Goal: Find specific page/section: Find specific page/section

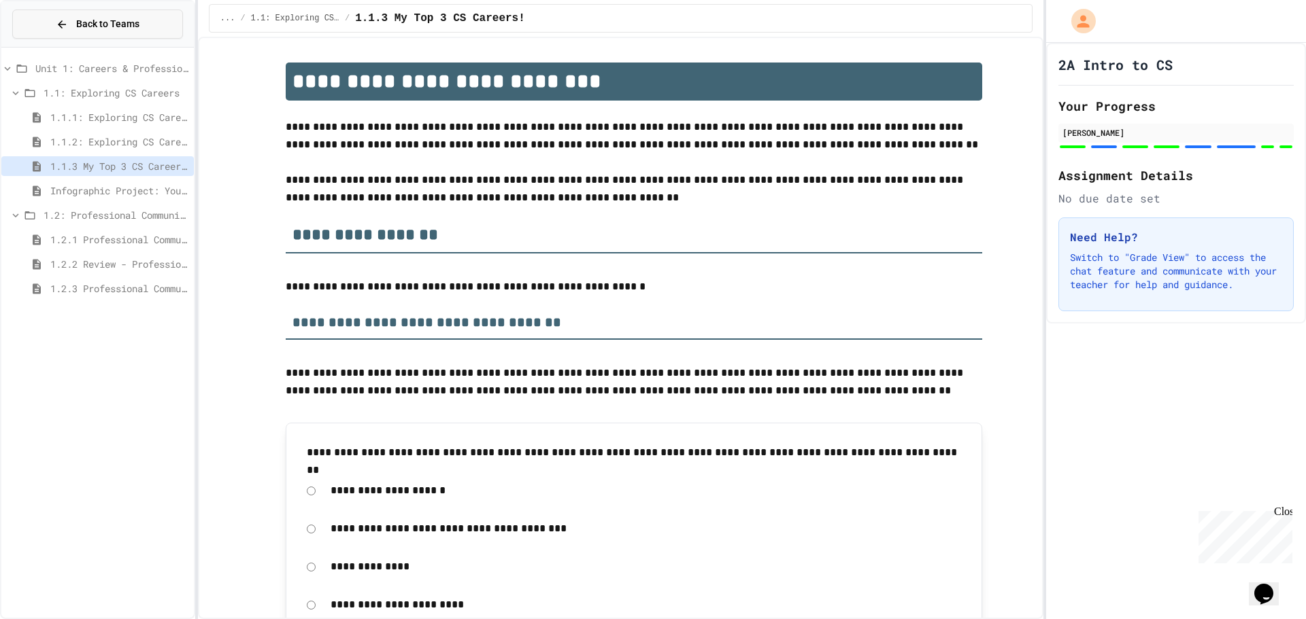
click at [101, 27] on span "Back to Teams" at bounding box center [107, 24] width 63 height 14
